Goal: Participate in discussion: Engage in conversation with other users on a specific topic

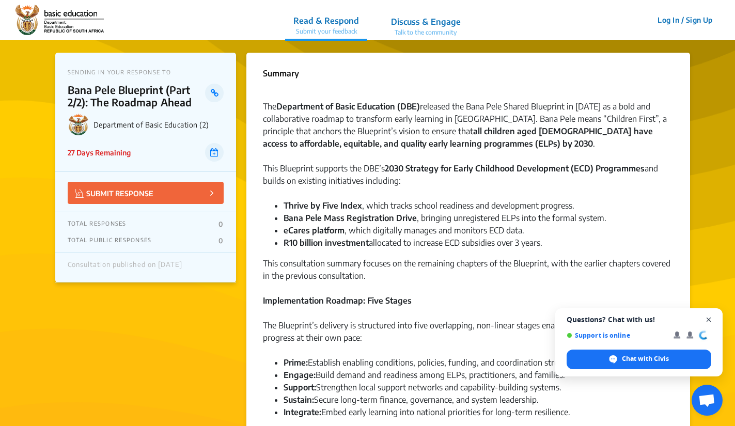
click at [708, 316] on span "Open chat" at bounding box center [708, 319] width 13 height 13
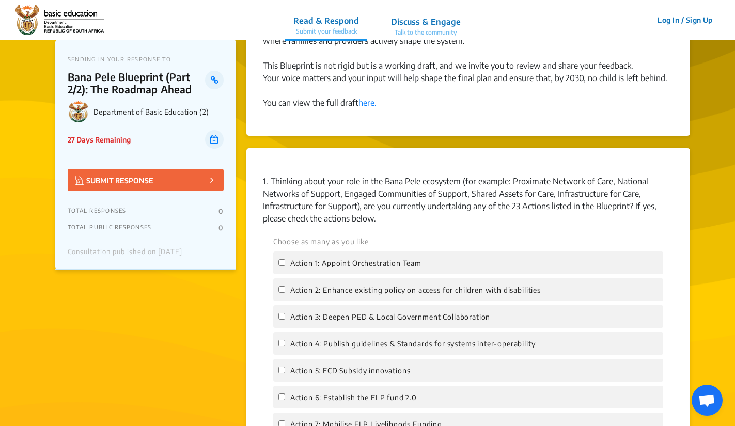
scroll to position [788, 0]
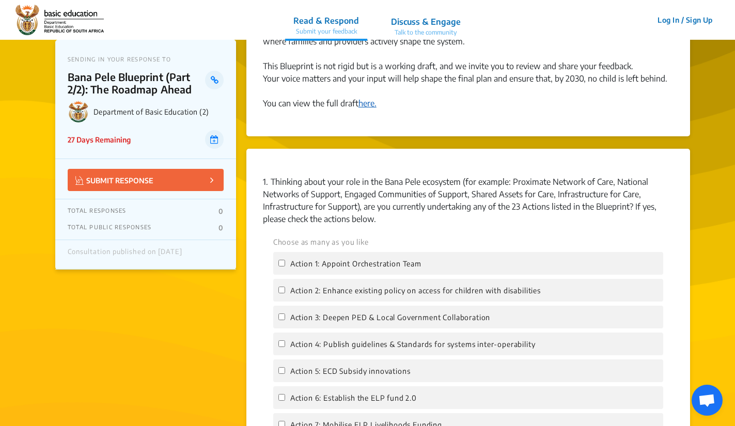
click at [370, 104] on link "here." at bounding box center [367, 103] width 18 height 10
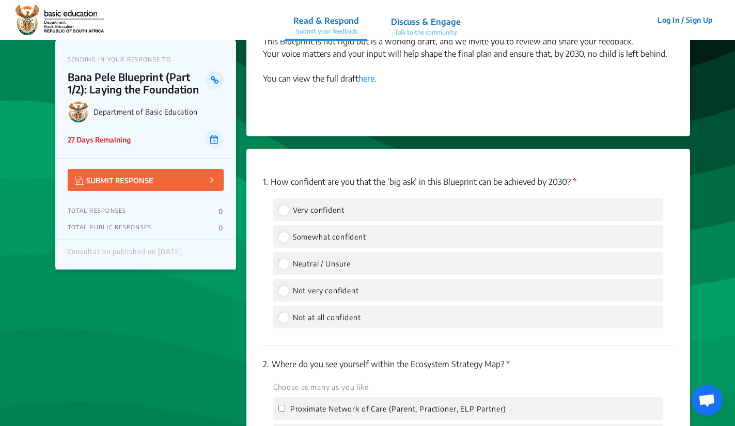
scroll to position [1255, 0]
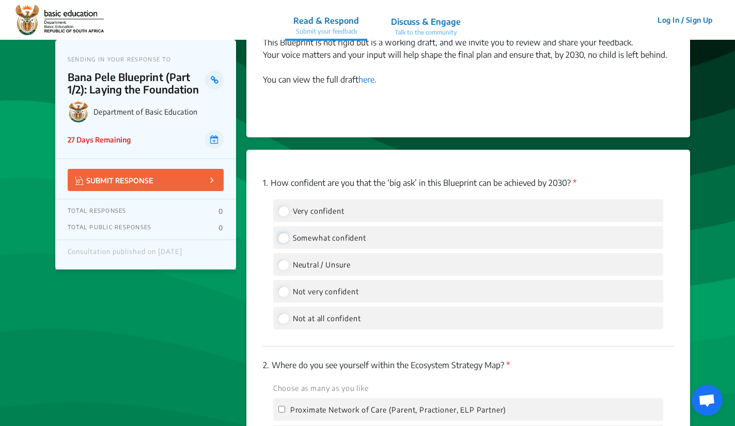
click at [285, 240] on input "Somewhat confident" at bounding box center [282, 237] width 9 height 9
radio input "true"
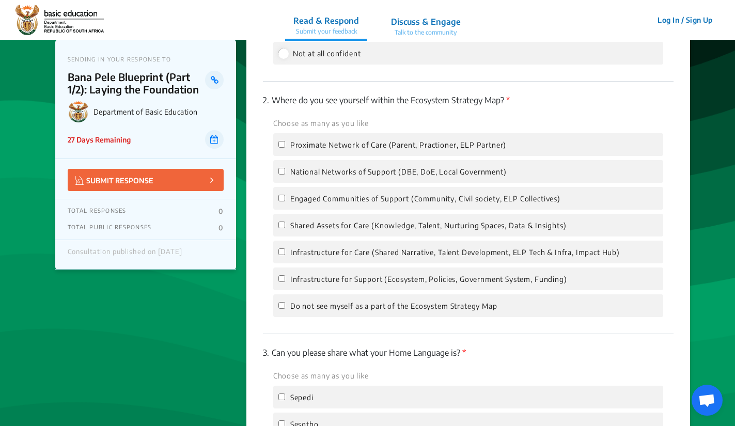
scroll to position [1520, 0]
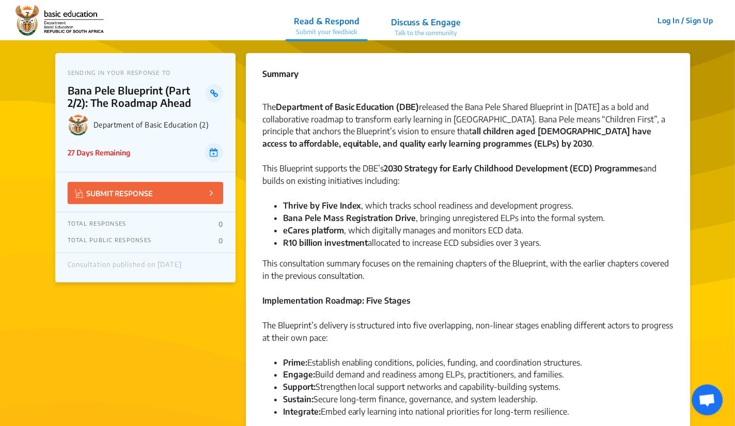
scroll to position [229, 0]
